Goal: Task Accomplishment & Management: Use online tool/utility

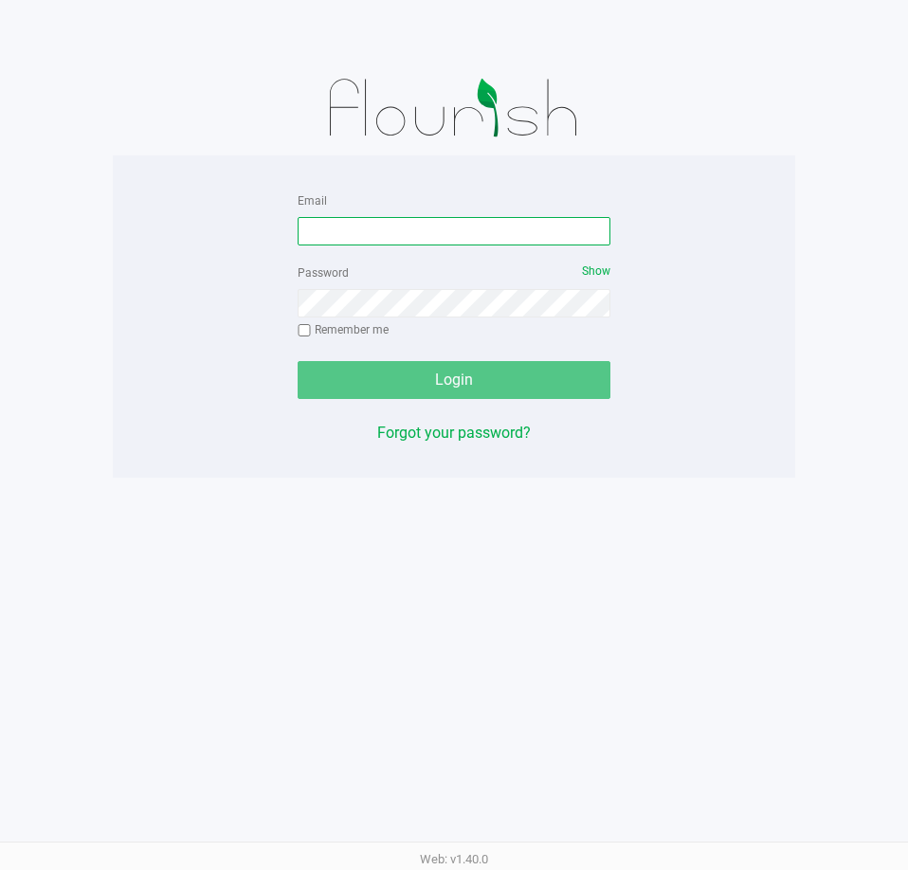
click at [426, 226] on input "Email" at bounding box center [454, 231] width 313 height 28
type input "[EMAIL_ADDRESS][DOMAIN_NAME]"
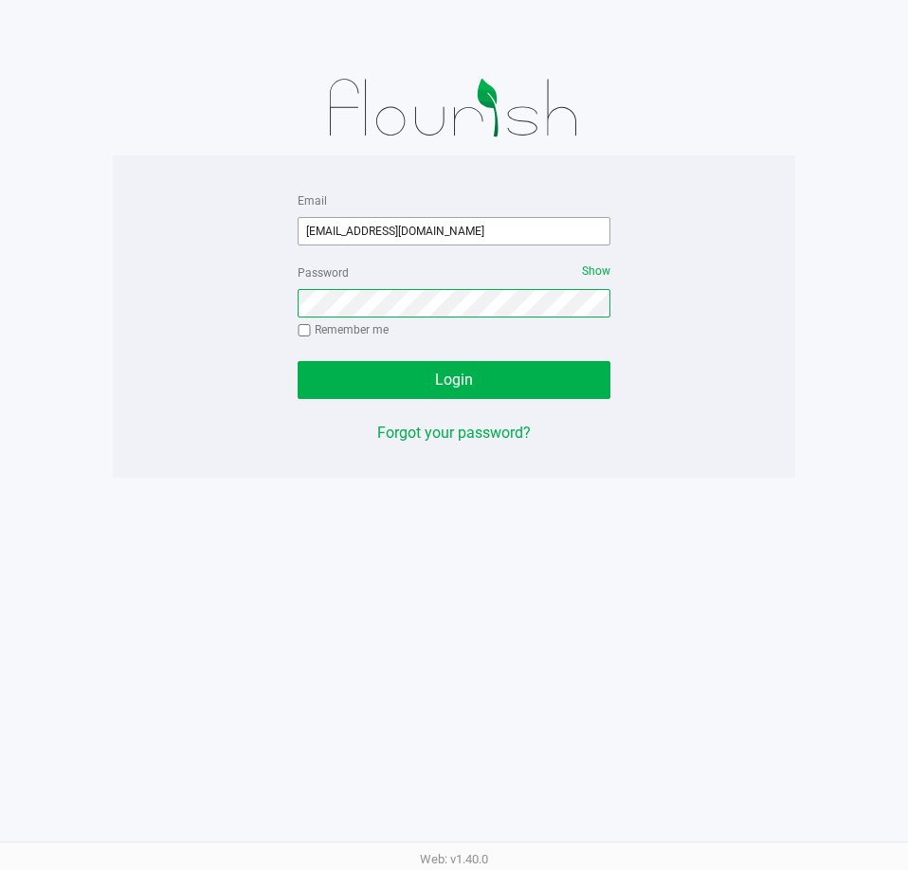
click at [298, 361] on button "Login" at bounding box center [454, 380] width 313 height 38
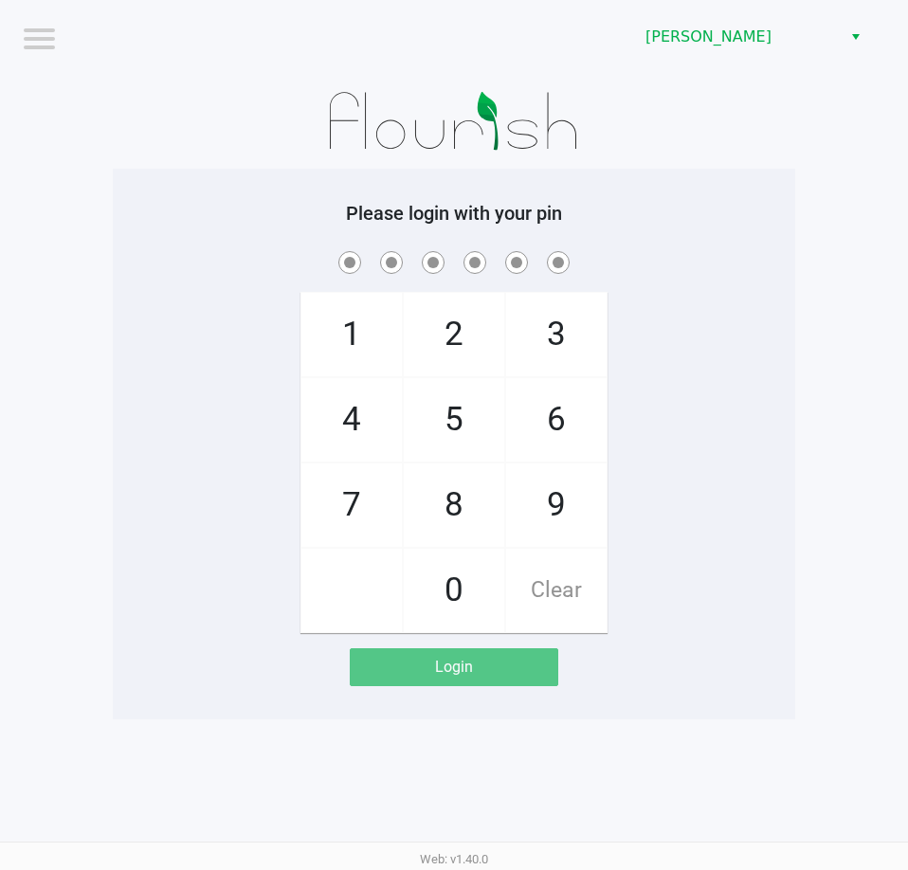
click at [811, 590] on app-pos-login-wrapper "Logout [PERSON_NAME] Please login with your pin 1 4 7 2 5 8 0 3 6 9 Clear Login" at bounding box center [454, 359] width 908 height 719
checkbox input "true"
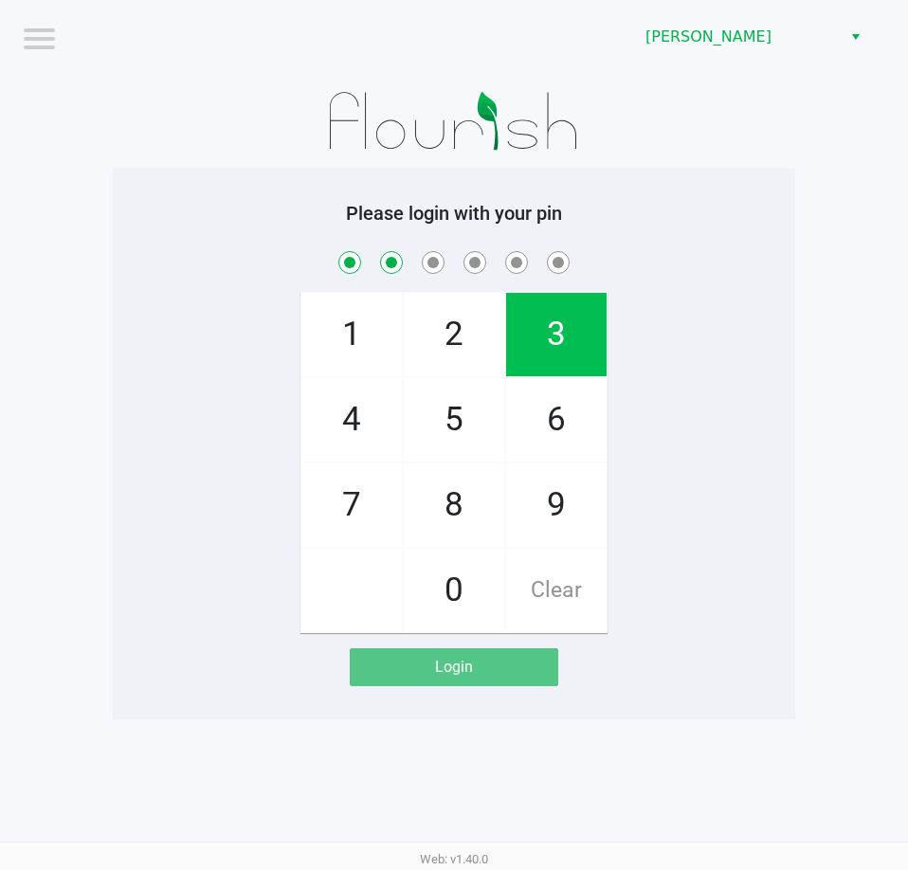
checkbox input "true"
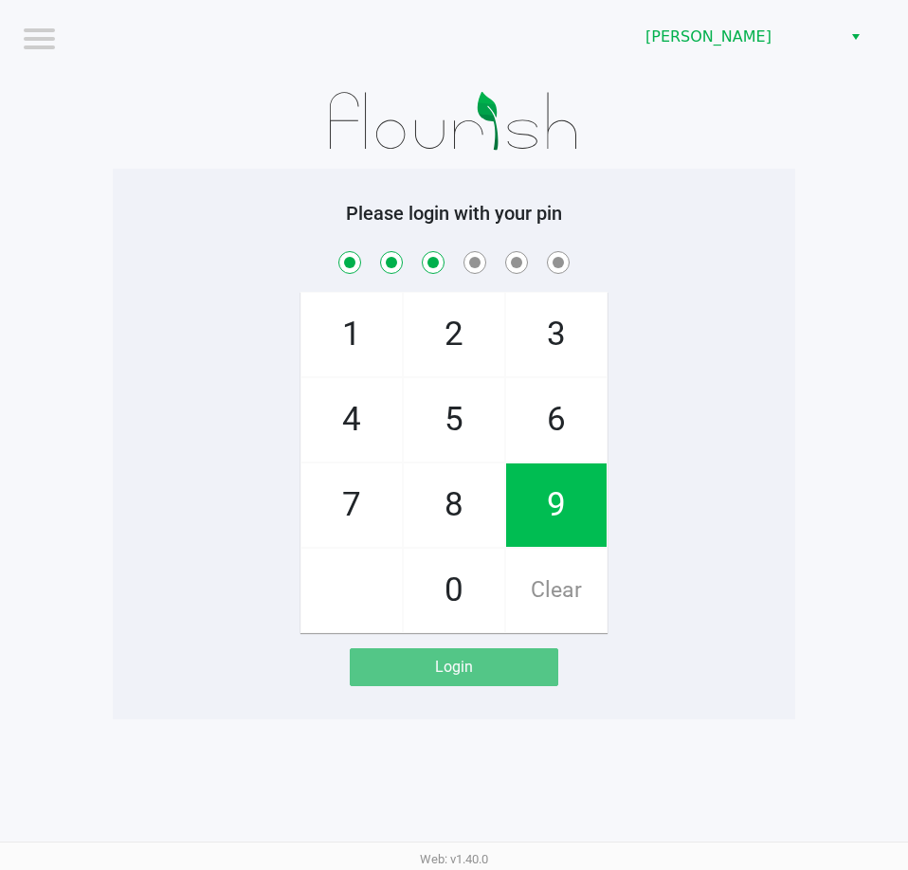
checkbox input "true"
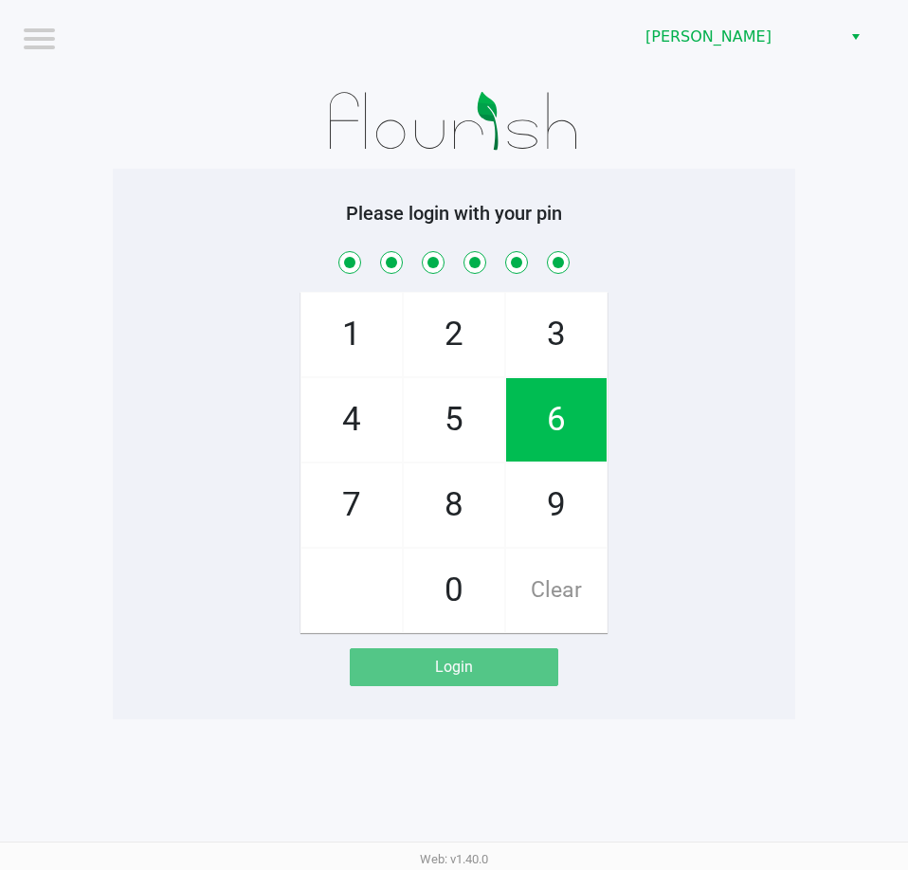
checkbox input "true"
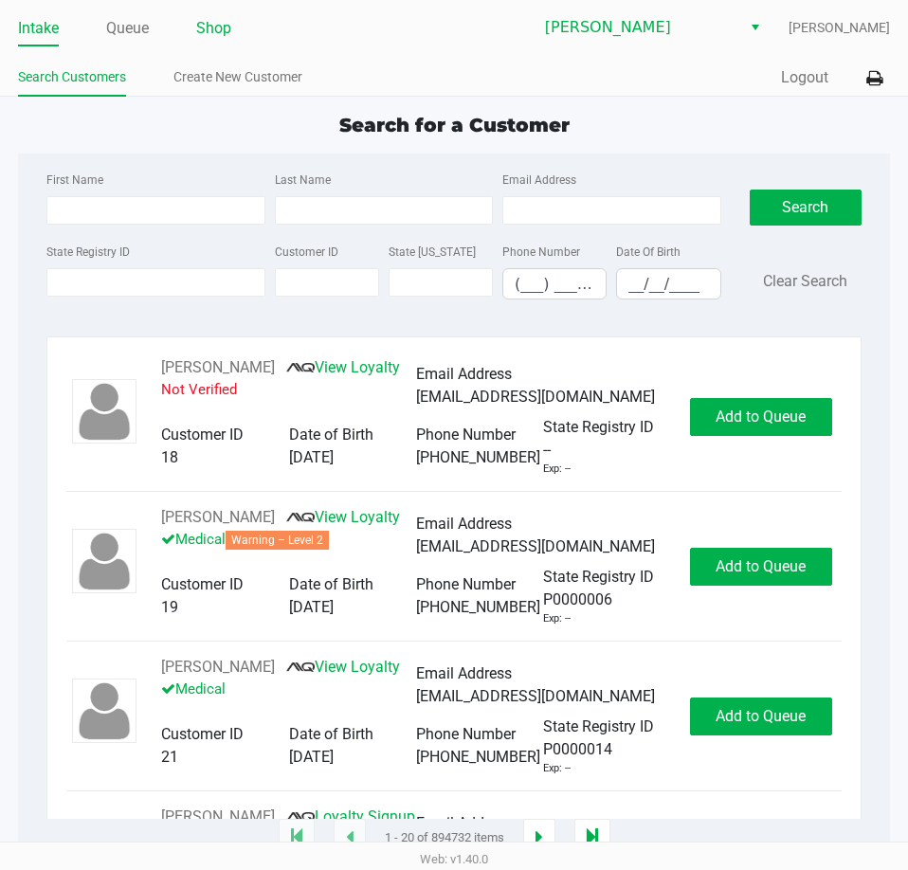
click at [222, 20] on link "Shop" at bounding box center [213, 28] width 35 height 27
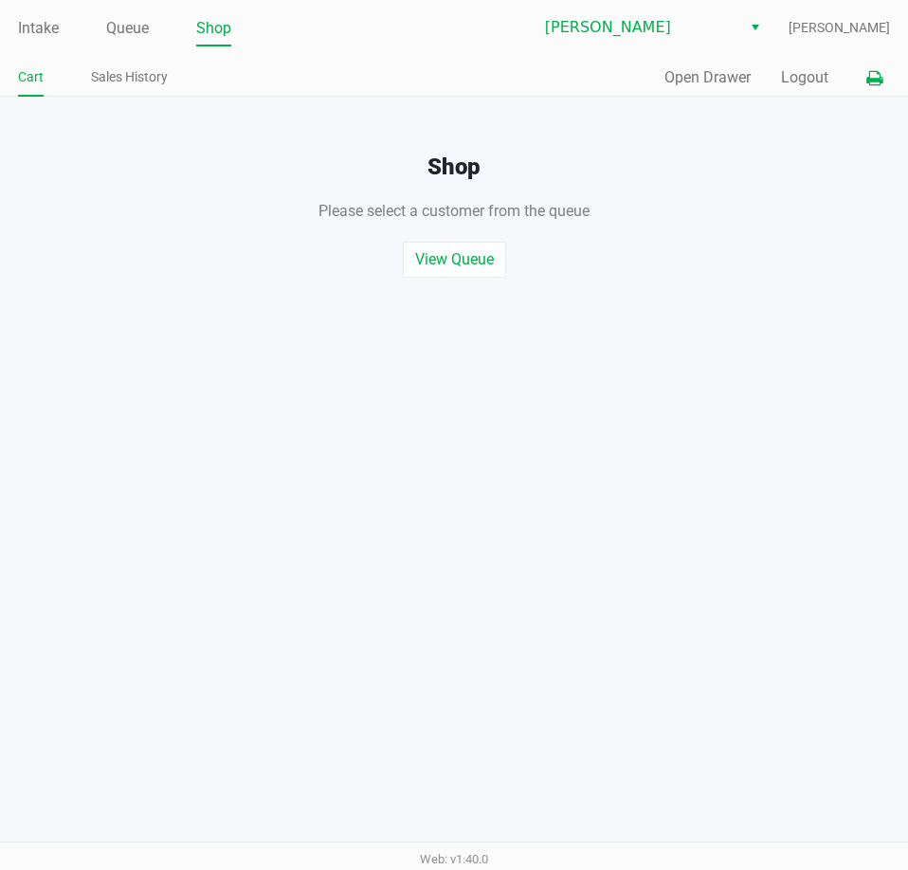
click at [871, 79] on icon at bounding box center [874, 78] width 16 height 13
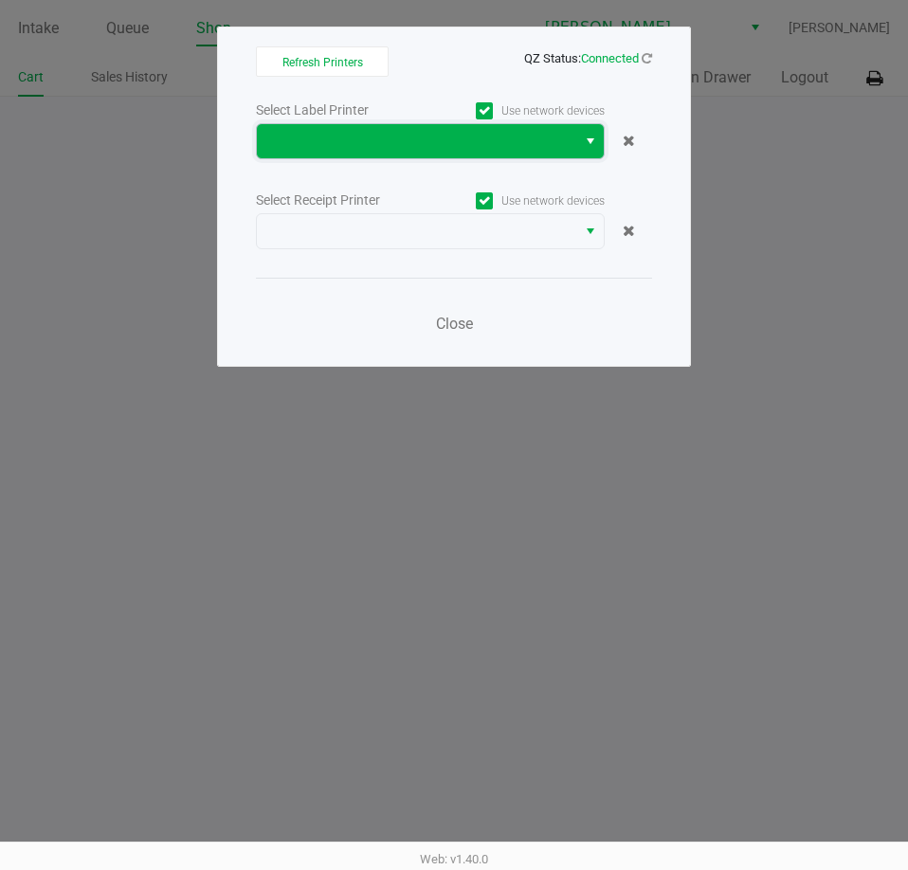
click at [510, 145] on span at bounding box center [416, 141] width 297 height 23
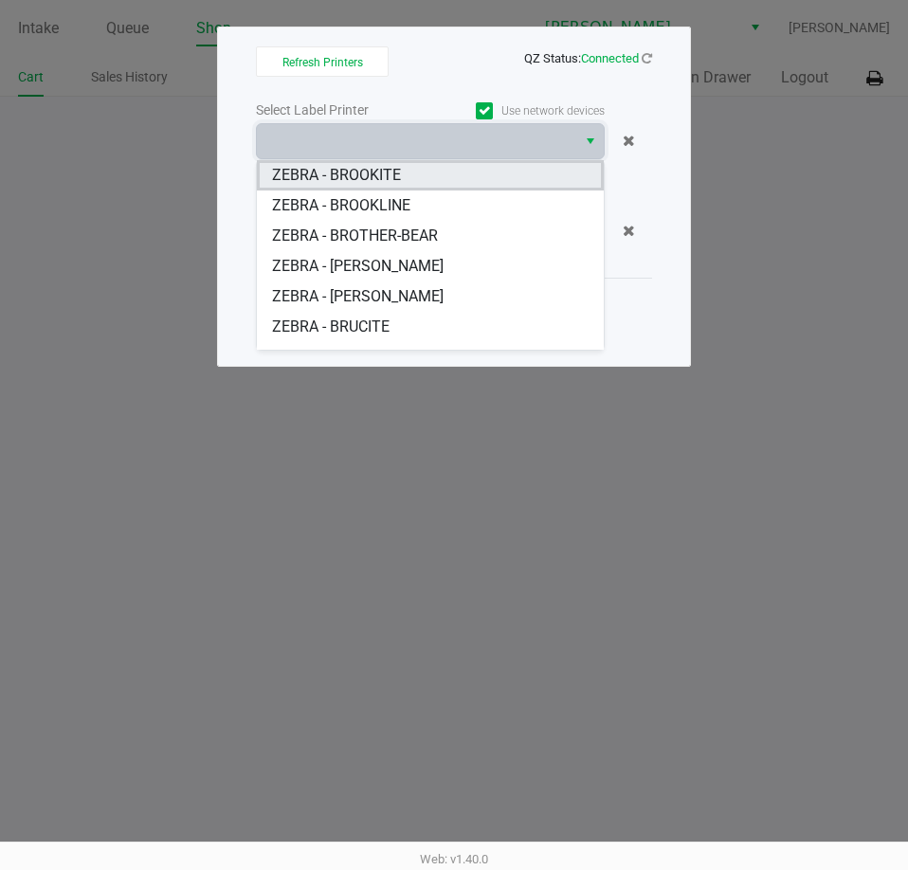
click at [420, 177] on BROOKITE "ZEBRA - BROOKITE" at bounding box center [430, 175] width 347 height 30
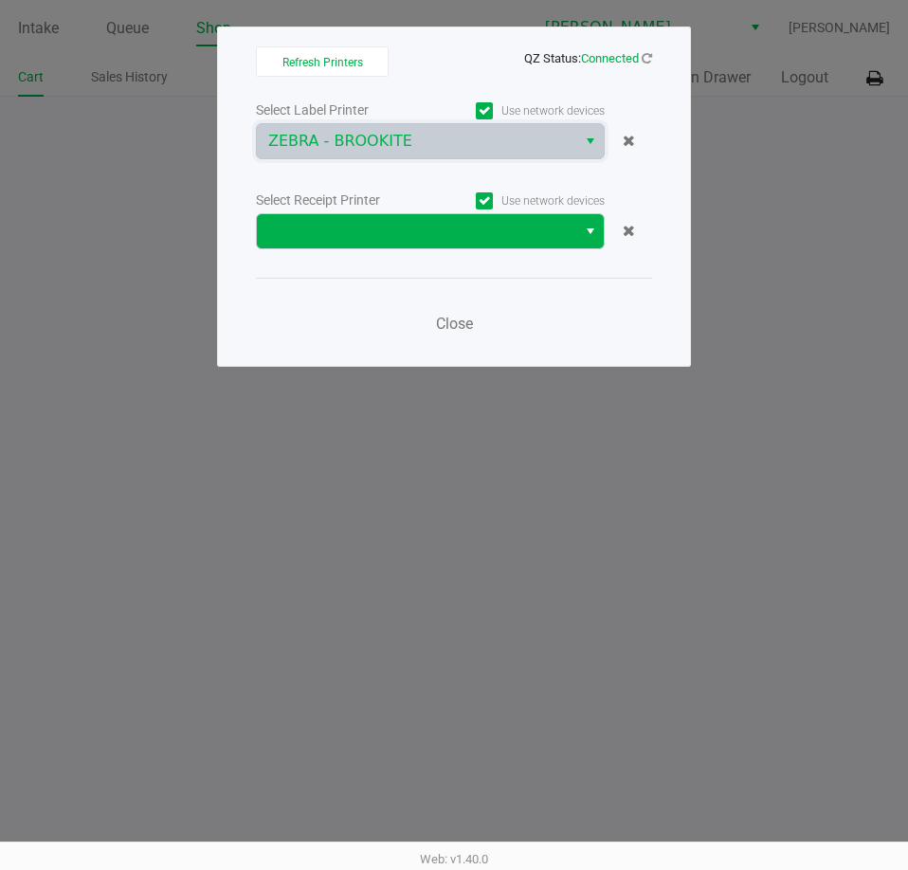
click at [467, 240] on span at bounding box center [416, 231] width 297 height 23
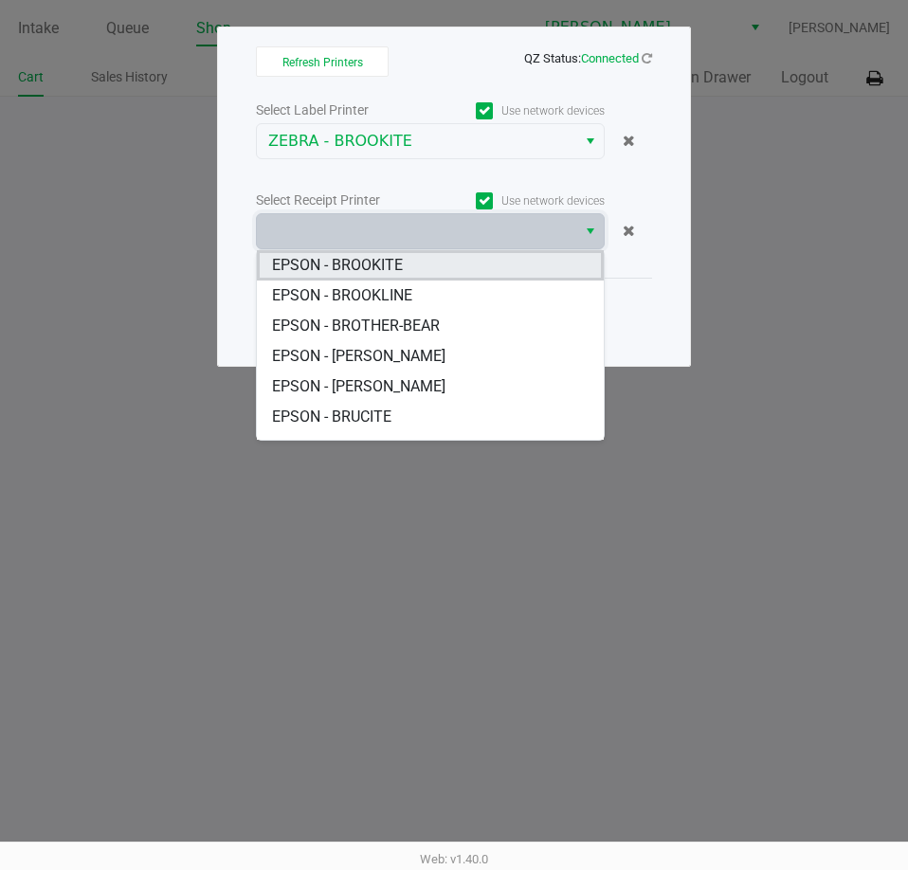
click at [417, 267] on BROOKITE "EPSON - BROOKITE" at bounding box center [430, 265] width 347 height 30
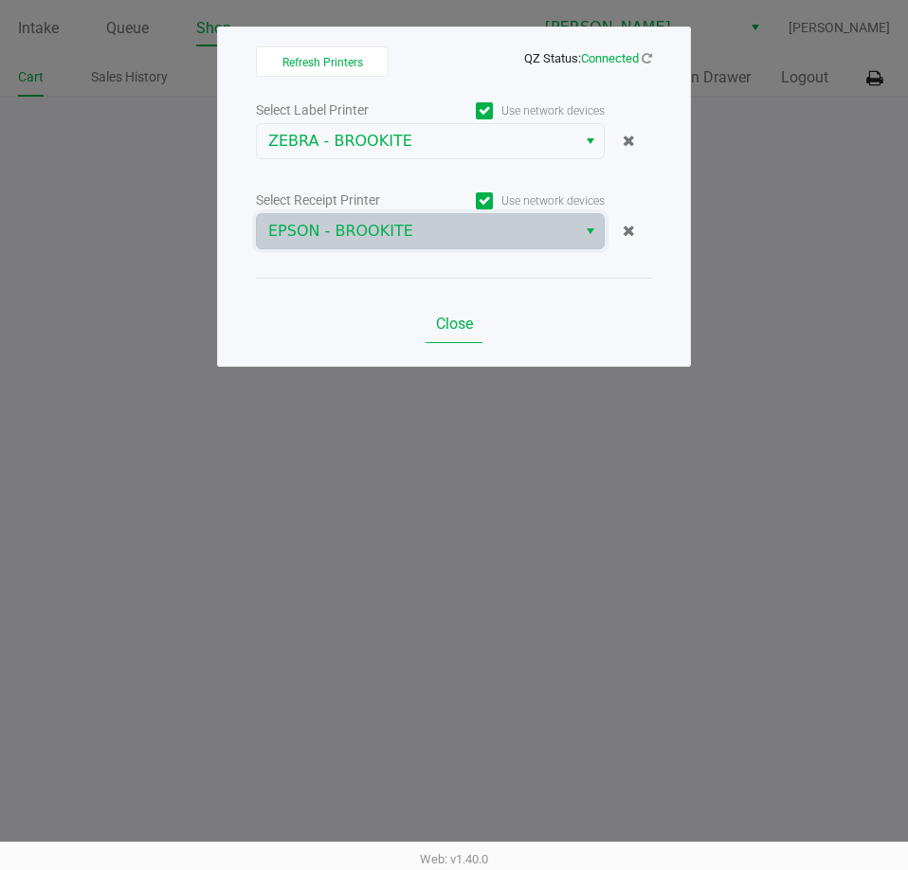
click at [459, 327] on span "Close" at bounding box center [454, 324] width 37 height 18
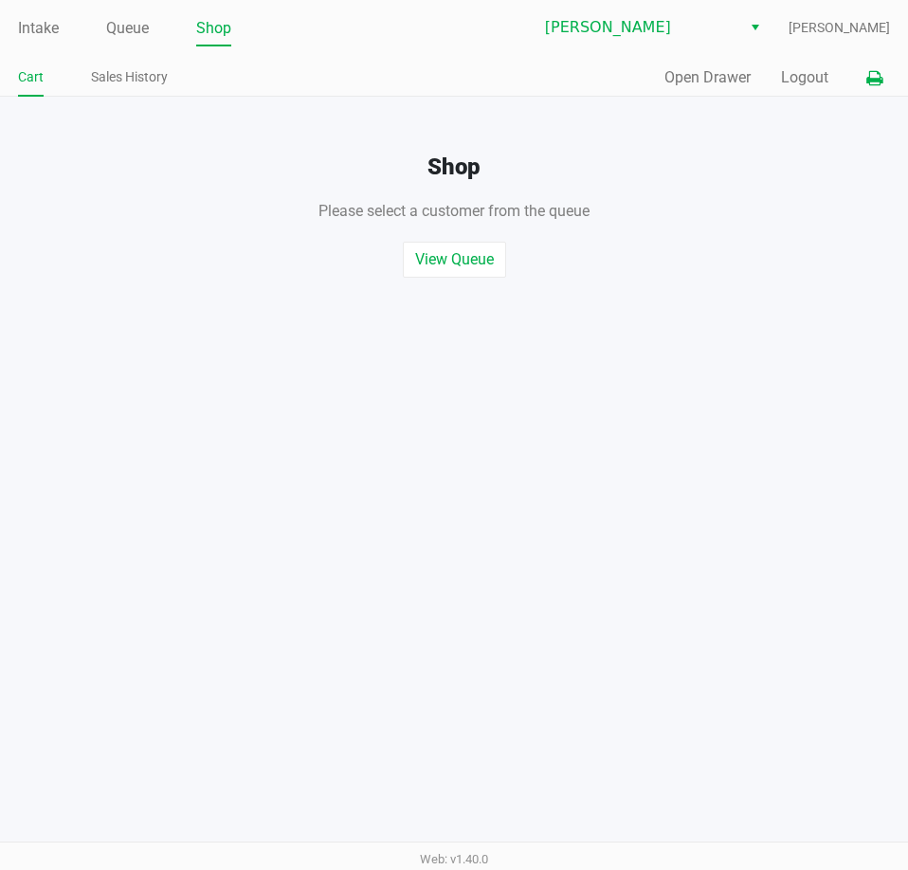
click at [713, 82] on button "Open Drawer" at bounding box center [707, 77] width 86 height 23
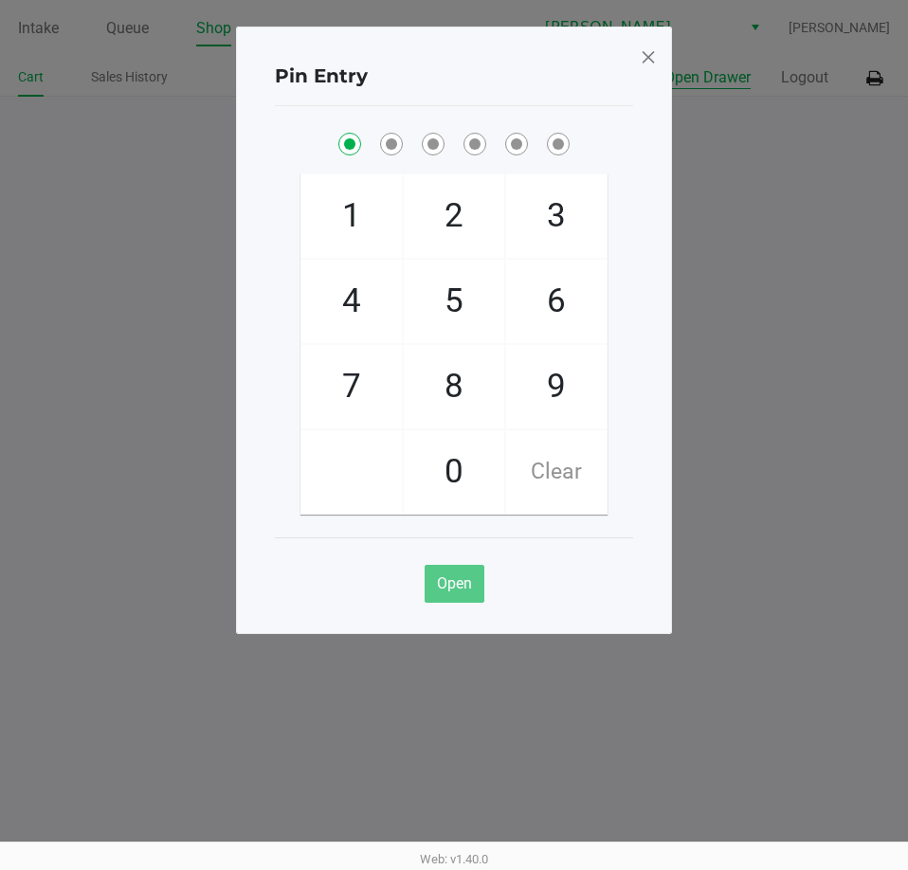
checkbox input "true"
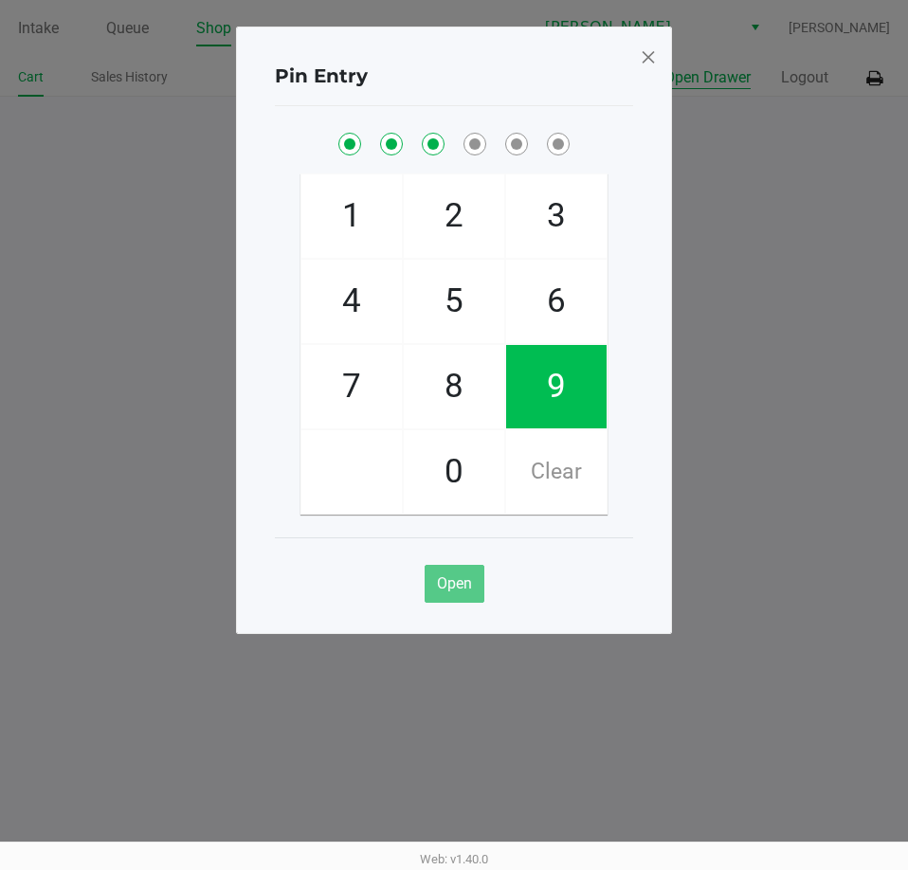
checkbox input "true"
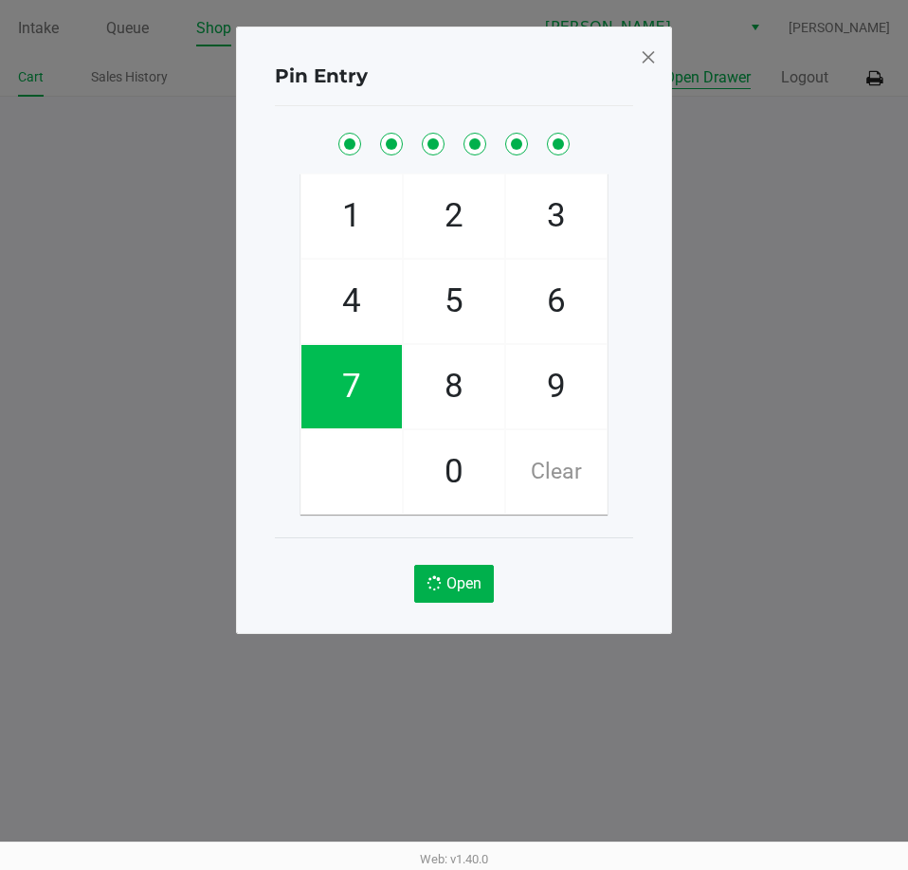
click at [664, 66] on button "Open Drawer" at bounding box center [707, 77] width 86 height 23
